Goal: Complete application form

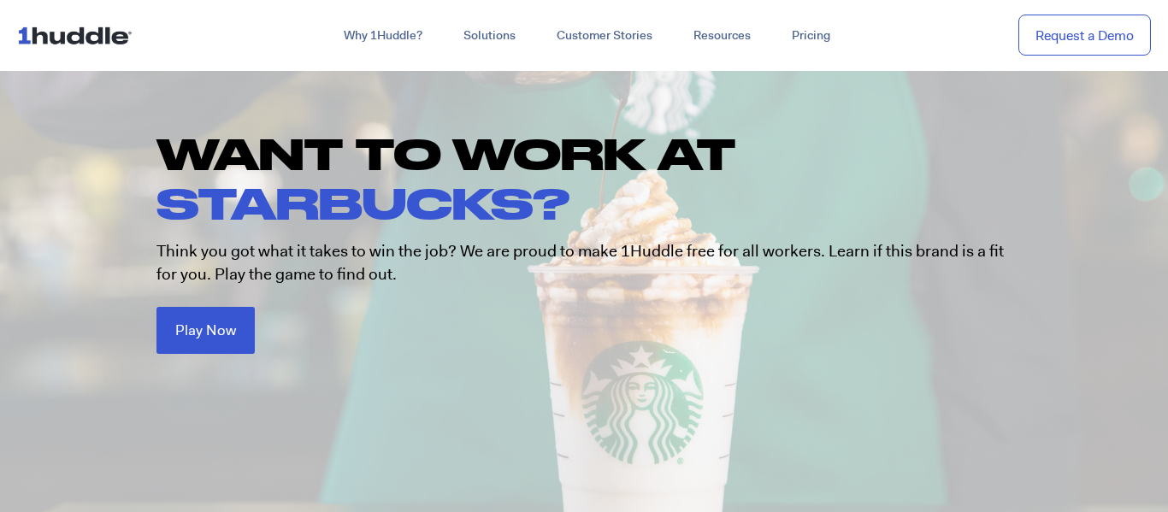
scroll to position [164, 0]
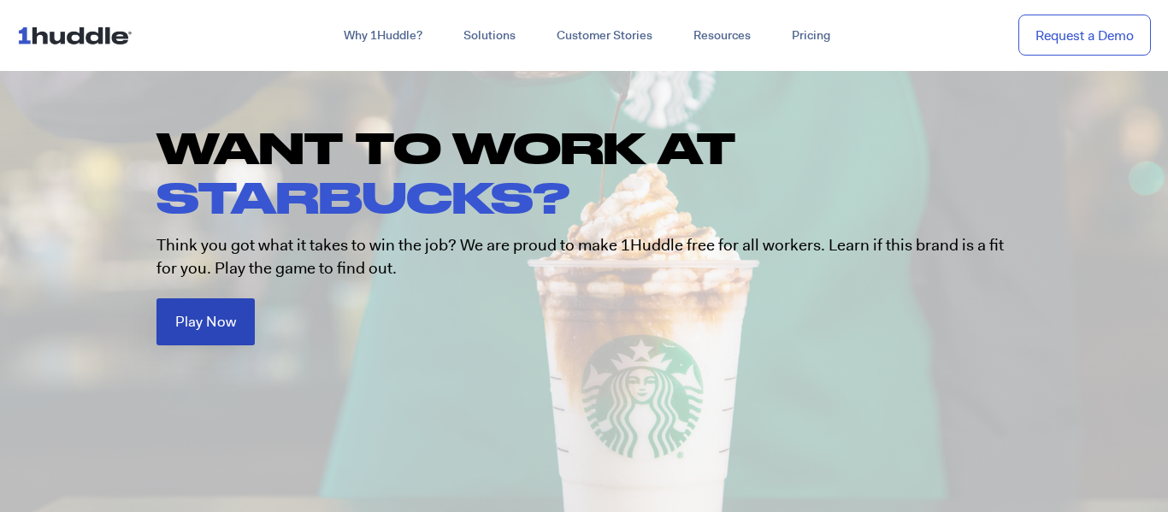
click at [245, 318] on link "Play Now" at bounding box center [205, 321] width 98 height 47
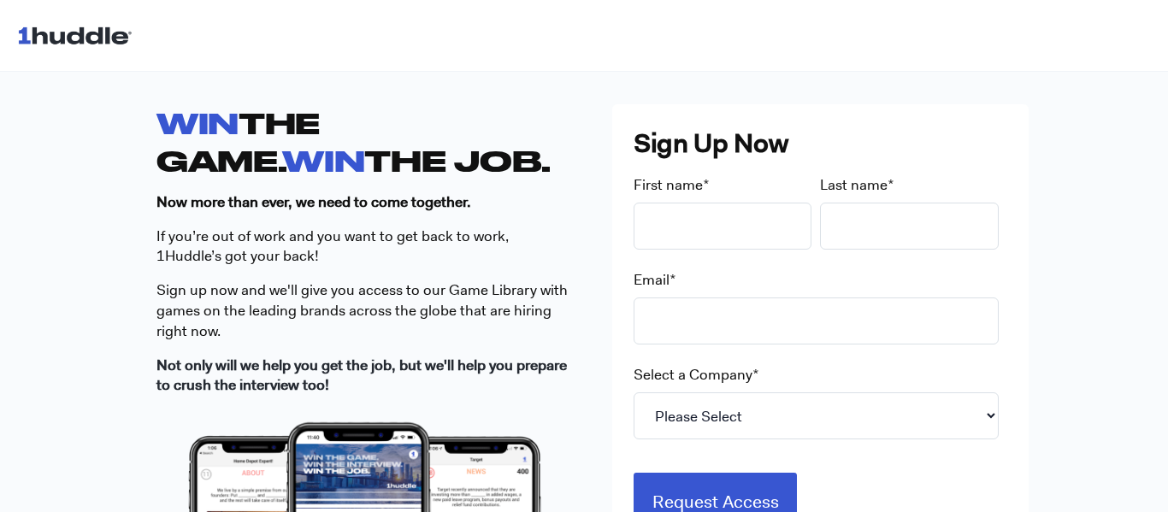
scroll to position [498, 0]
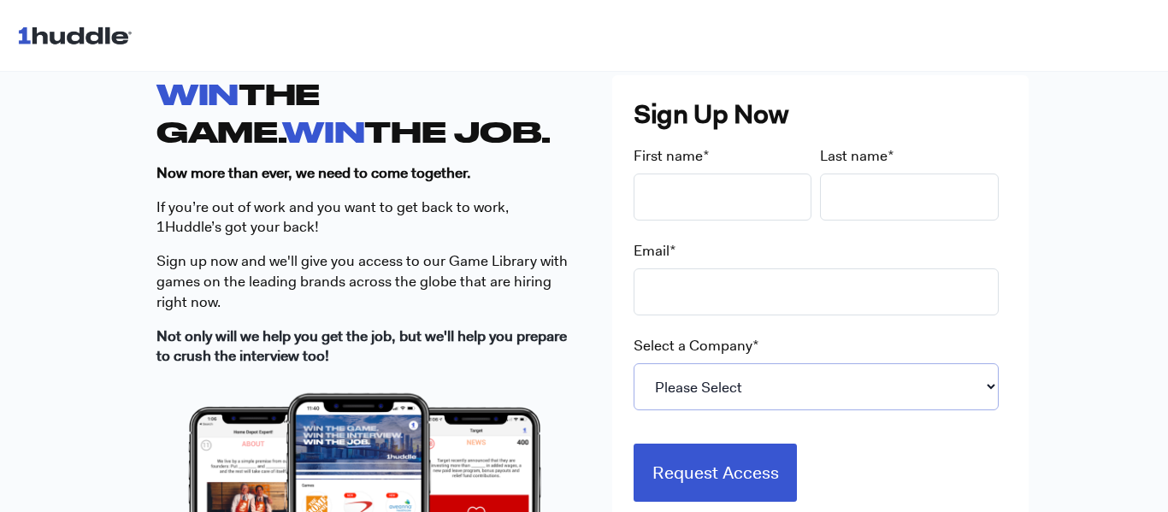
click at [750, 404] on select "Please Select 7-Eleven Ace Hardware Albertsons Companies ALDI Amazon Aveanna He…" at bounding box center [815, 386] width 365 height 47
click at [633, 363] on select "Please Select 7-Eleven Ace Hardware Albertsons Companies ALDI Amazon Aveanna He…" at bounding box center [815, 386] width 365 height 47
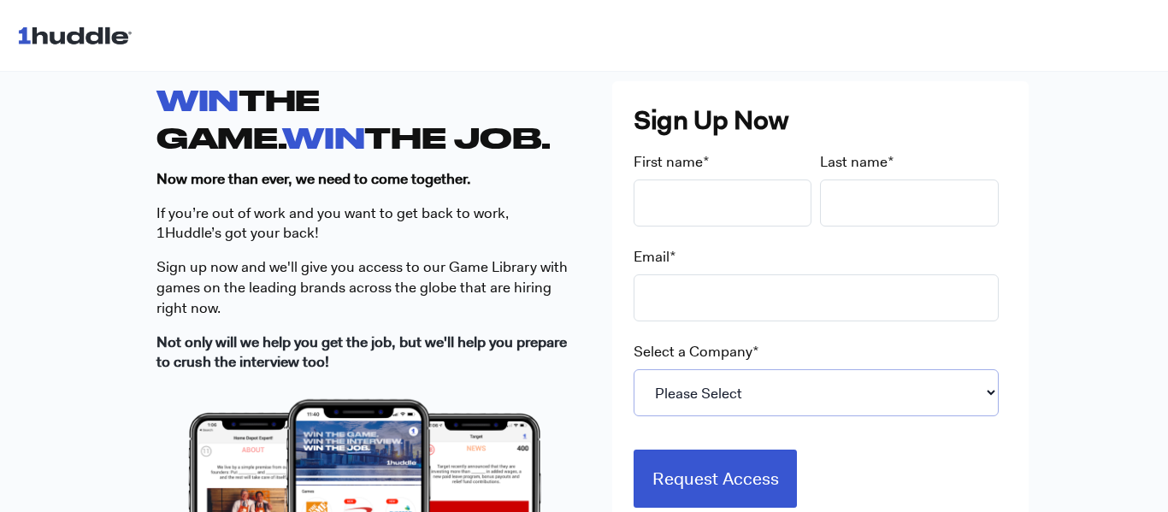
scroll to position [489, 0]
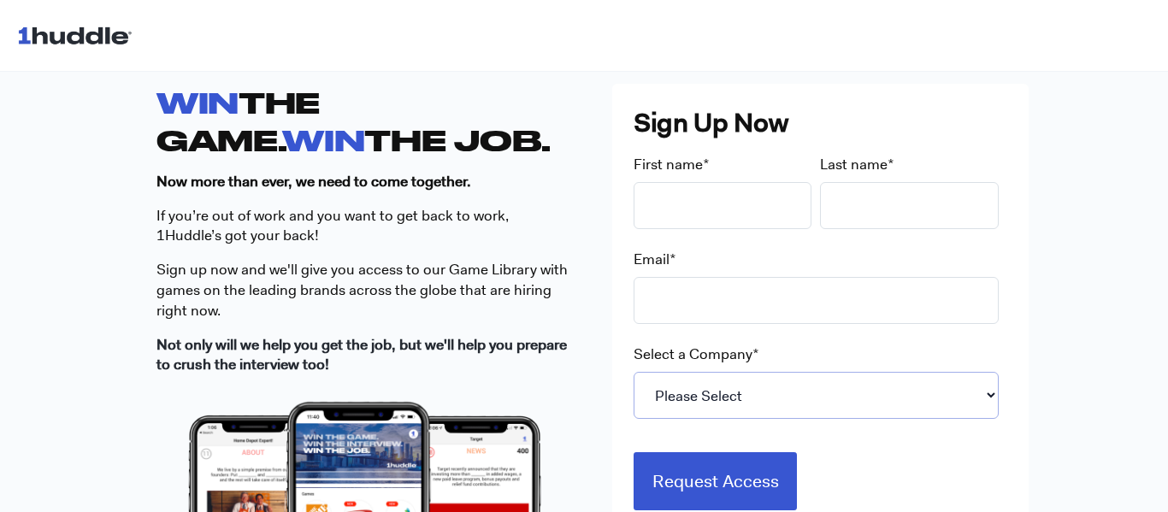
click at [713, 410] on select "Please Select 7-Eleven Ace Hardware Albertsons Companies ALDI Amazon Aveanna He…" at bounding box center [815, 395] width 365 height 47
select select "Starbucks"
click at [633, 372] on select "Please Select 7-Eleven Ace Hardware Albertsons Companies ALDI Amazon Aveanna He…" at bounding box center [815, 395] width 365 height 47
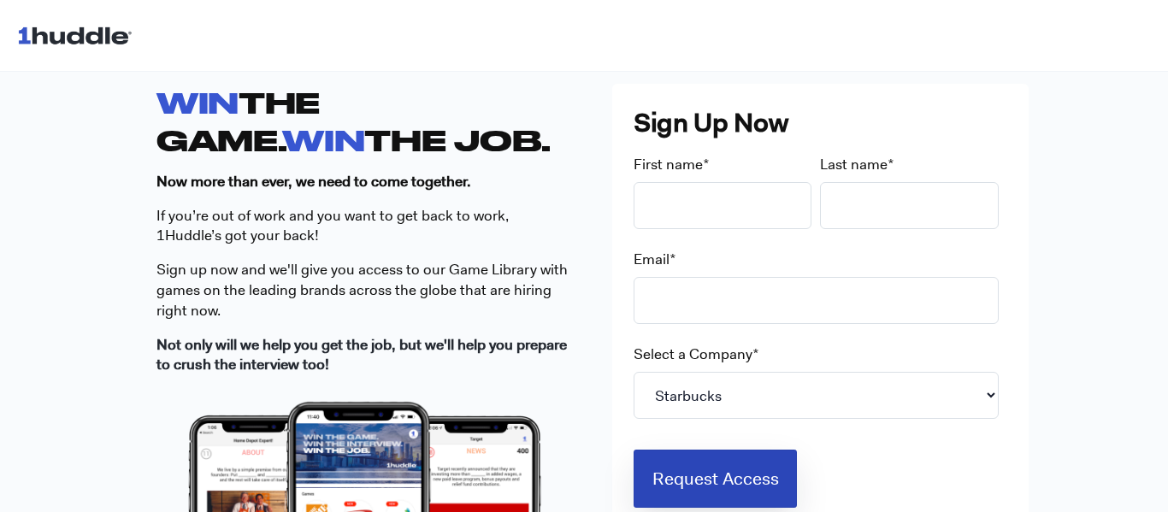
click at [700, 484] on input "Request Access" at bounding box center [715, 479] width 164 height 58
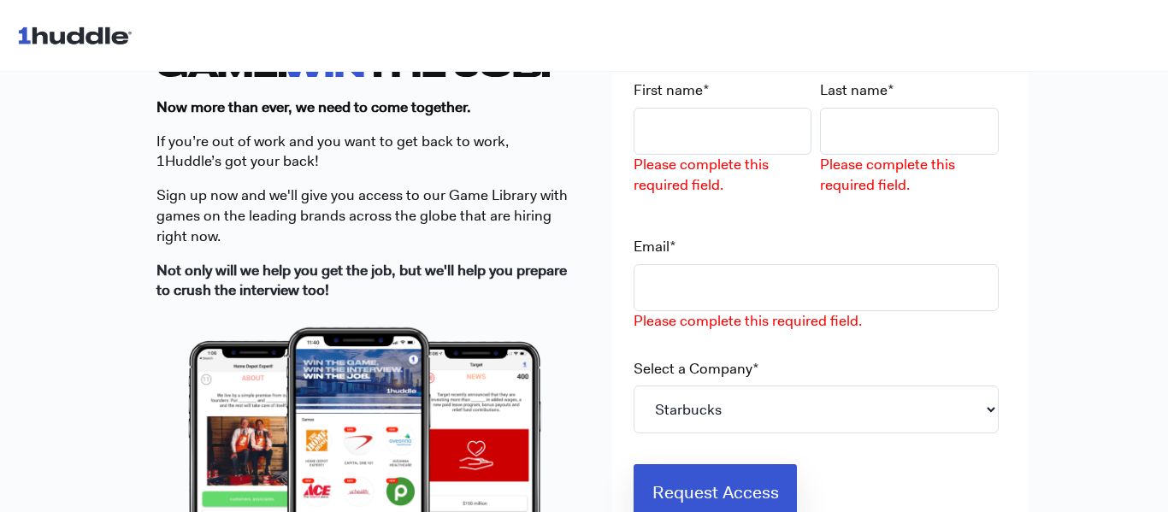
scroll to position [563, 0]
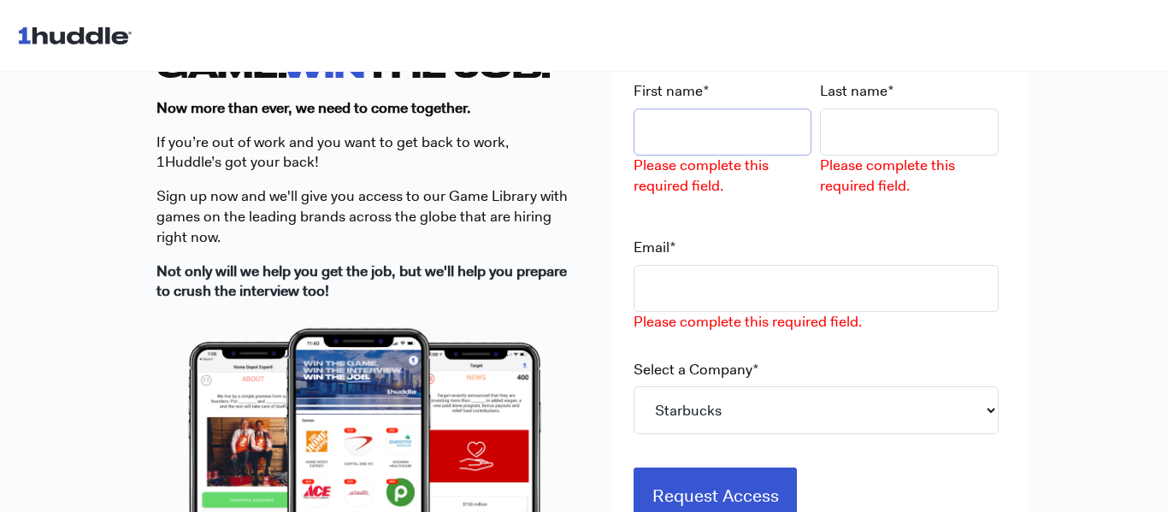
click at [645, 124] on input "First name *" at bounding box center [722, 132] width 179 height 47
type input "l"
type input "Lexi"
click at [821, 134] on input "Last name *" at bounding box center [909, 132] width 179 height 47
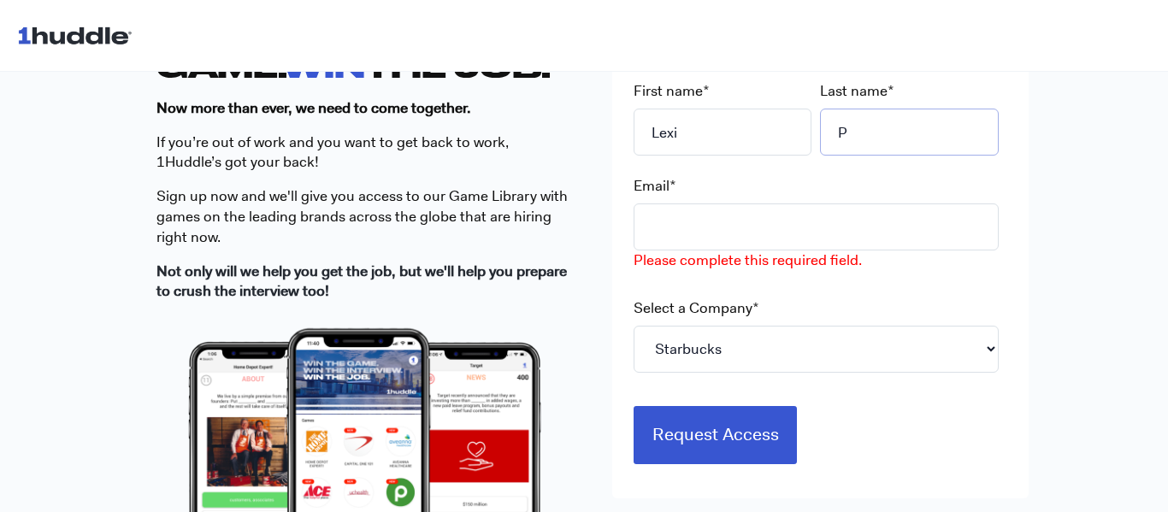
type input "P"
click at [845, 225] on input "Email *" at bounding box center [815, 226] width 365 height 47
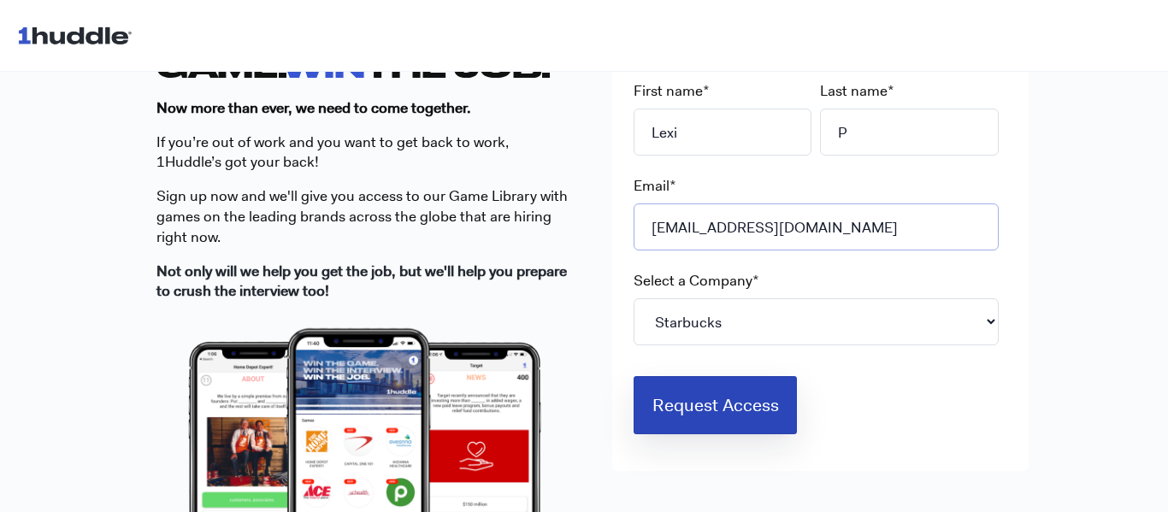
type input "[EMAIL_ADDRESS][DOMAIN_NAME]"
click at [751, 394] on input "Request Access" at bounding box center [715, 405] width 164 height 58
